Goal: Information Seeking & Learning: Learn about a topic

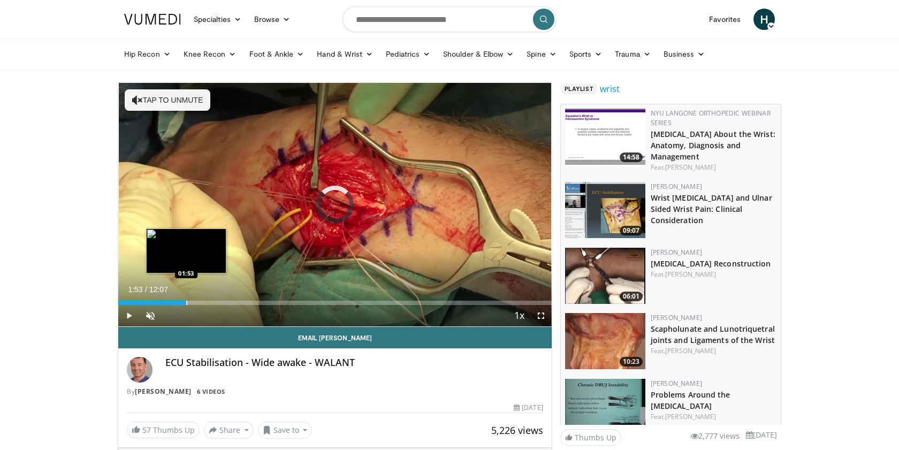
click at [186, 299] on div "Loaded : 2.75% 00:01 01:53" at bounding box center [335, 300] width 434 height 10
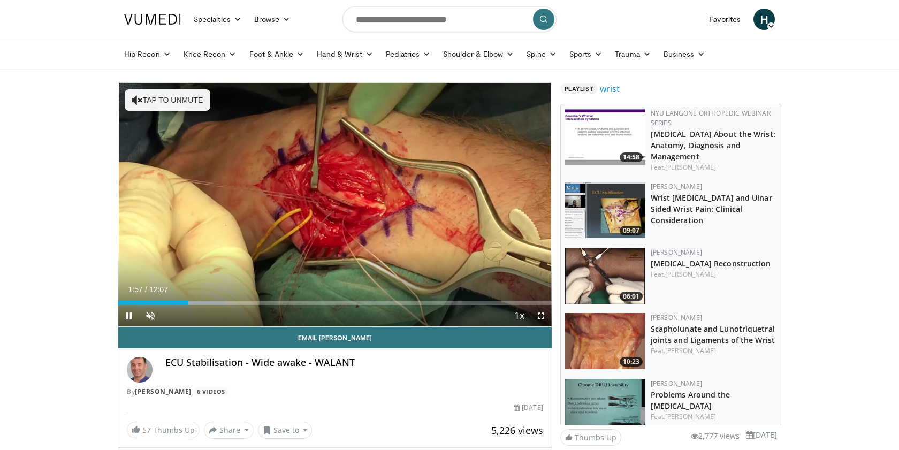
click at [210, 307] on div "Current Time 1:57 / Duration 12:07 Pause Skip Backward Skip Forward Unmute Load…" at bounding box center [335, 315] width 434 height 21
click at [217, 302] on div "Progress Bar" at bounding box center [217, 303] width 1 height 4
click at [243, 302] on div "Progress Bar" at bounding box center [242, 303] width 1 height 4
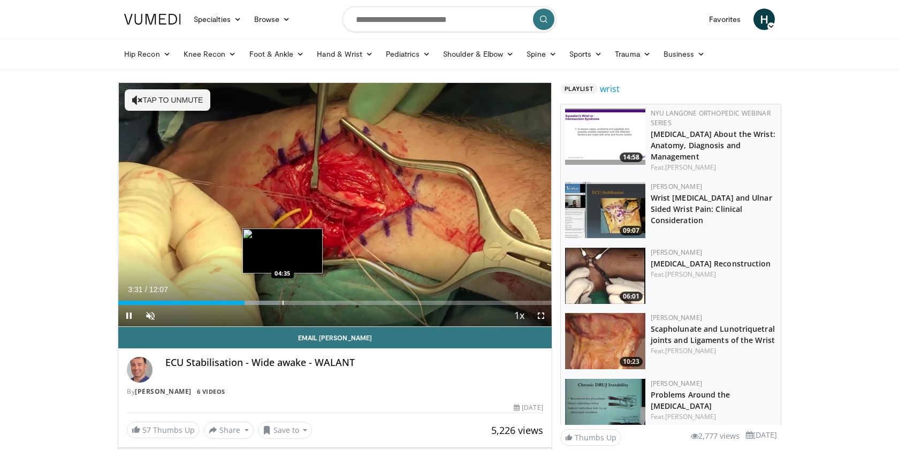
click at [283, 303] on div "Progress Bar" at bounding box center [283, 303] width 1 height 4
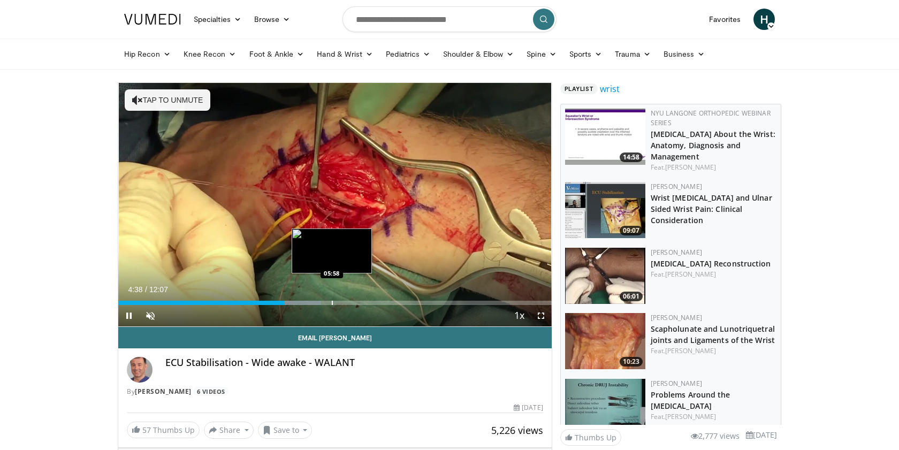
click at [332, 302] on div "Progress Bar" at bounding box center [332, 303] width 1 height 4
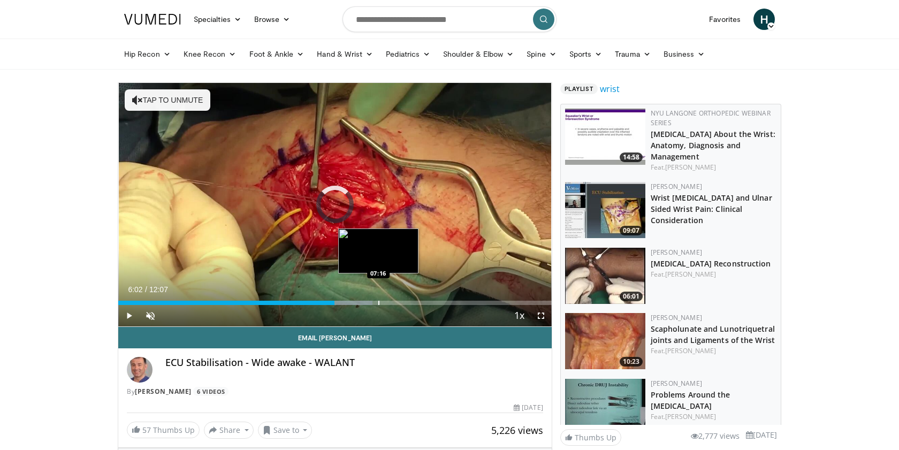
click at [379, 304] on div "Progress Bar" at bounding box center [379, 303] width 1 height 4
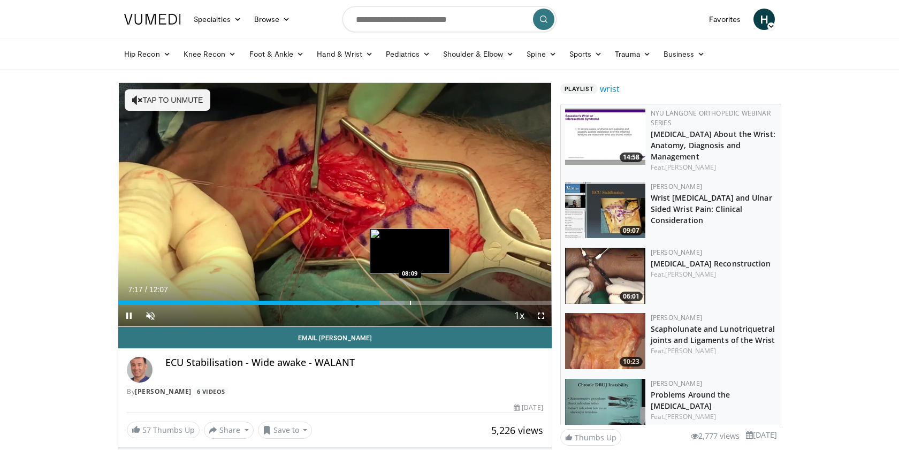
click at [410, 301] on div "10 seconds Tap to unmute" at bounding box center [335, 205] width 434 height 244
click at [430, 302] on div "Progress Bar" at bounding box center [430, 303] width 1 height 4
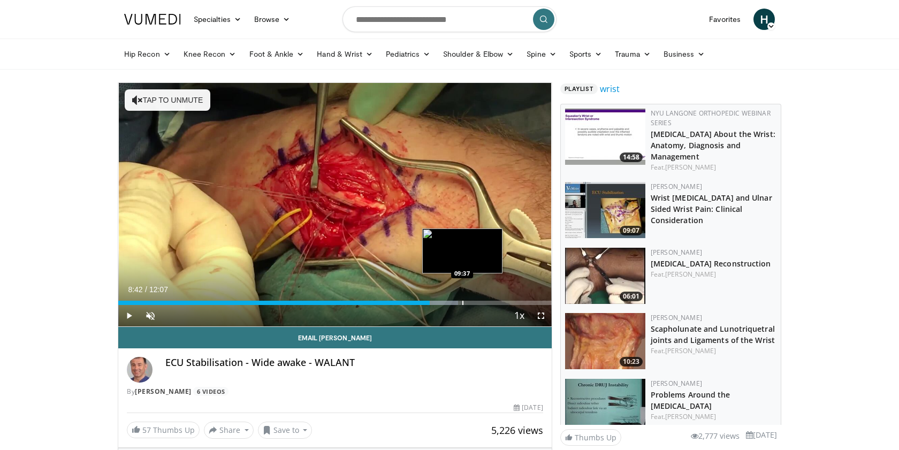
click at [463, 304] on div "Progress Bar" at bounding box center [463, 303] width 1 height 4
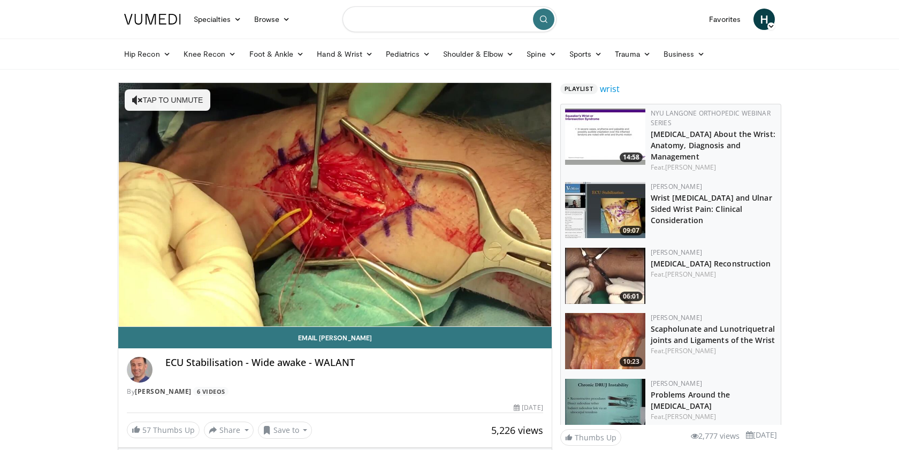
click at [373, 21] on input "Search topics, interventions" at bounding box center [450, 19] width 214 height 26
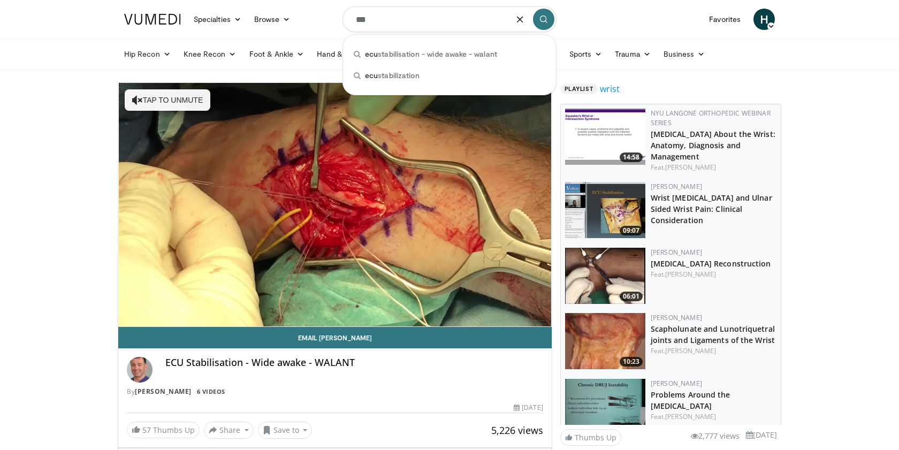
type input "***"
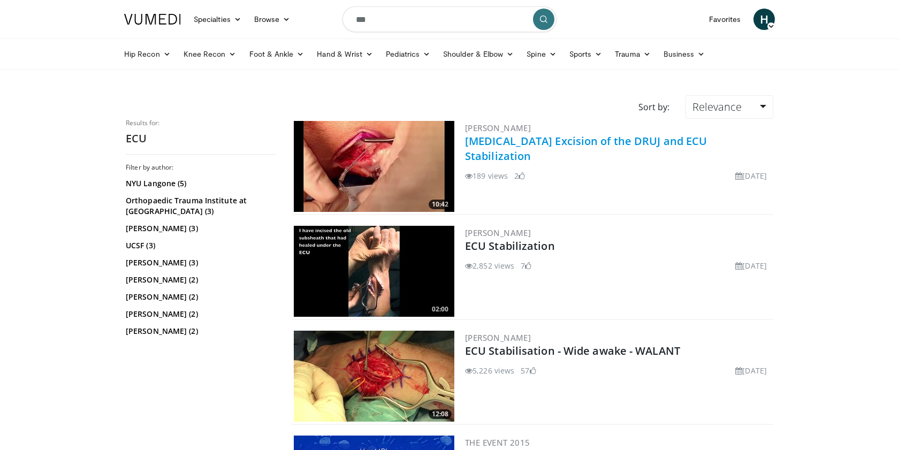
click at [532, 137] on link "[MEDICAL_DATA] Excision of the DRUJ and ECU Stabilization" at bounding box center [586, 148] width 242 height 29
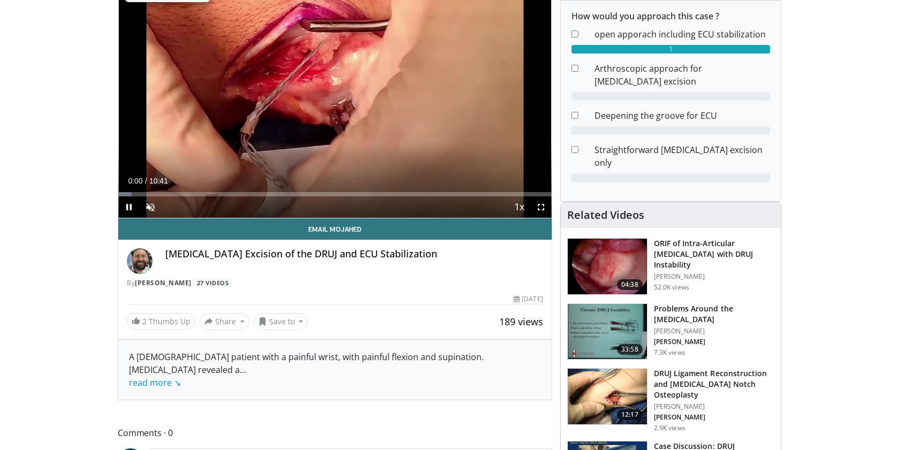
scroll to position [110, 0]
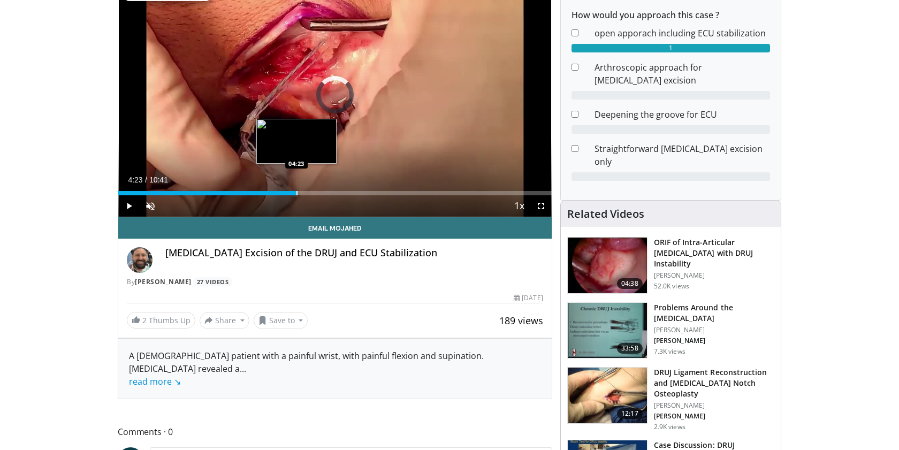
click at [297, 193] on div "Progress Bar" at bounding box center [297, 193] width 1 height 4
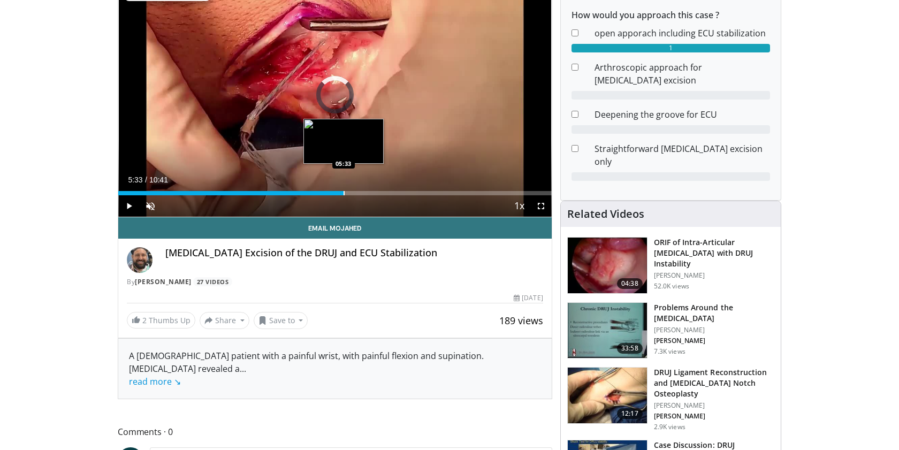
click at [344, 194] on div "Progress Bar" at bounding box center [344, 193] width 1 height 4
click at [362, 194] on div "Progress Bar" at bounding box center [361, 193] width 1 height 4
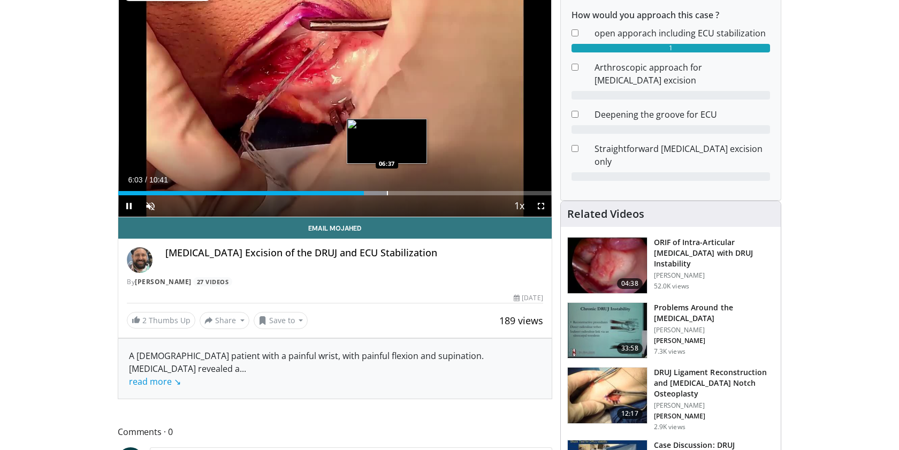
click at [387, 192] on div "Progress Bar" at bounding box center [387, 193] width 1 height 4
click at [414, 192] on div "Progress Bar" at bounding box center [414, 193] width 1 height 4
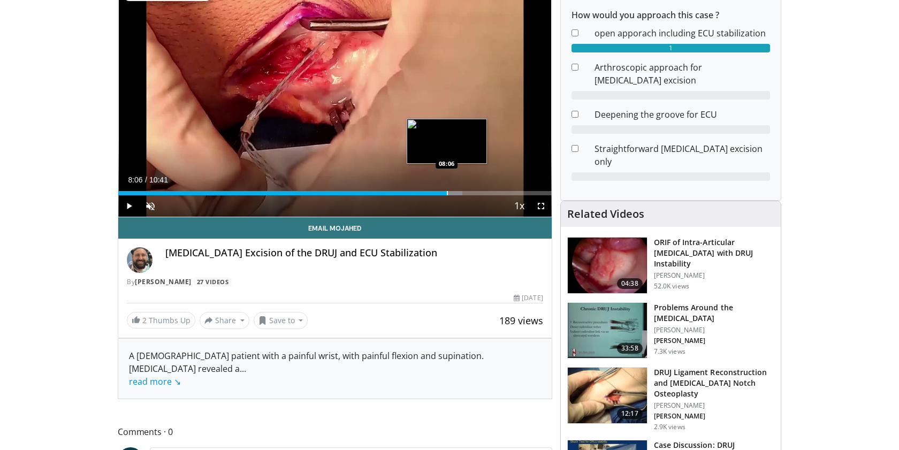
click at [447, 192] on div "Progress Bar" at bounding box center [447, 193] width 1 height 4
click at [126, 207] on span "Video Player" at bounding box center [128, 205] width 21 height 21
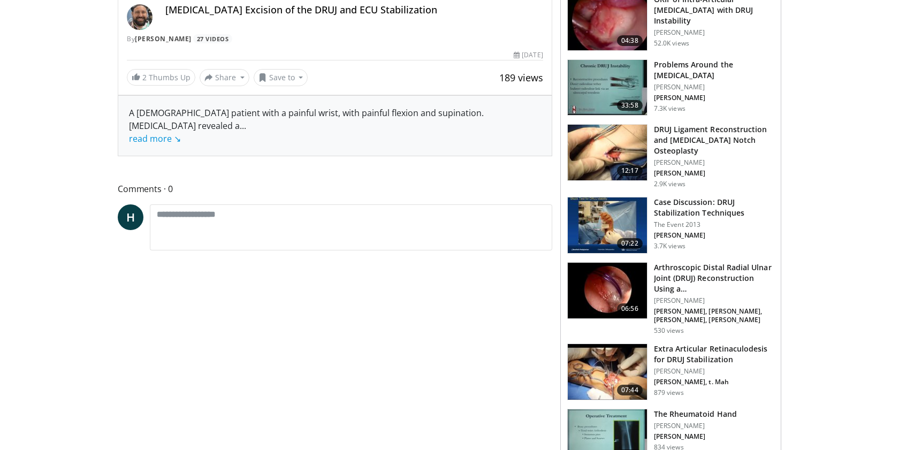
scroll to position [355, 0]
